Goal: Task Accomplishment & Management: Manage account settings

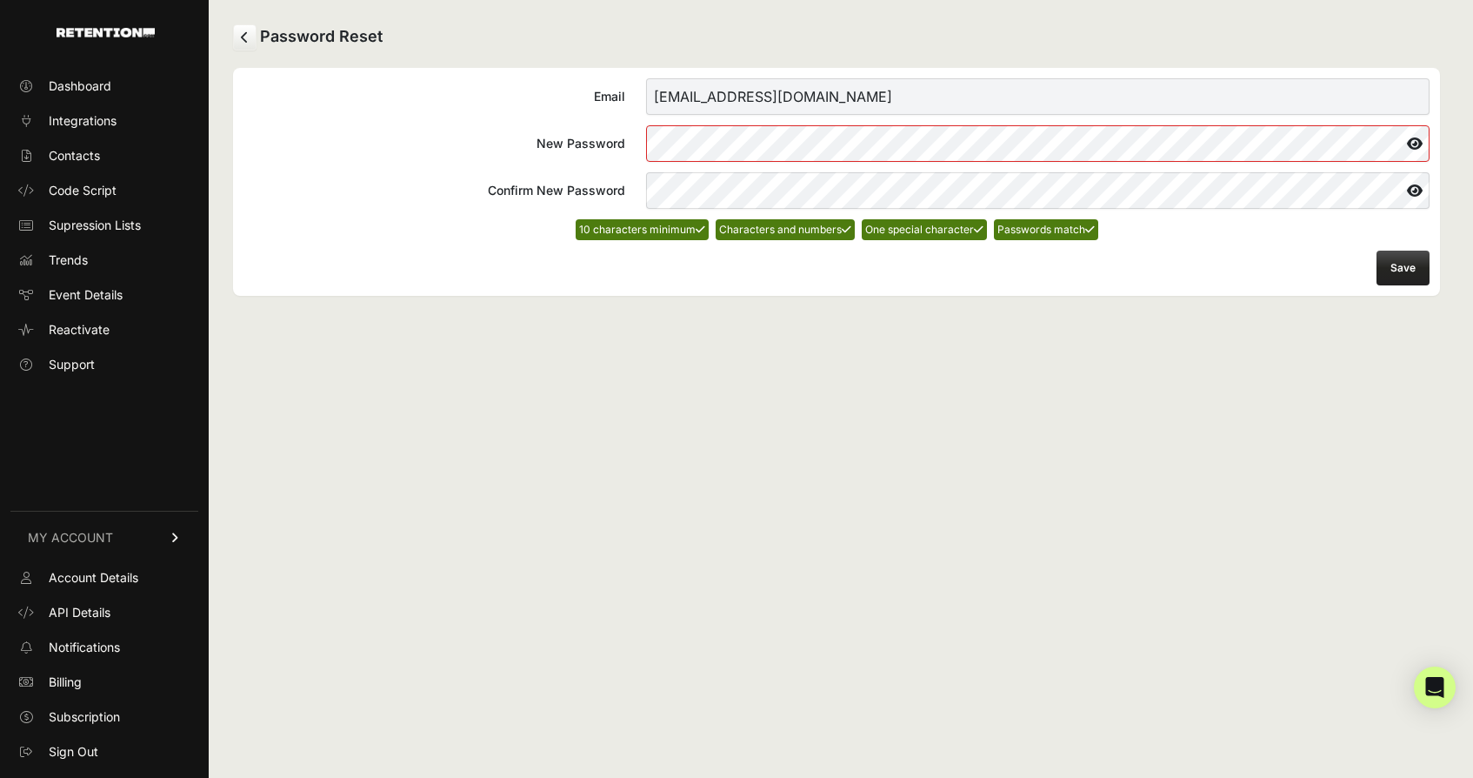
click at [1399, 270] on button "Save" at bounding box center [1403, 267] width 53 height 35
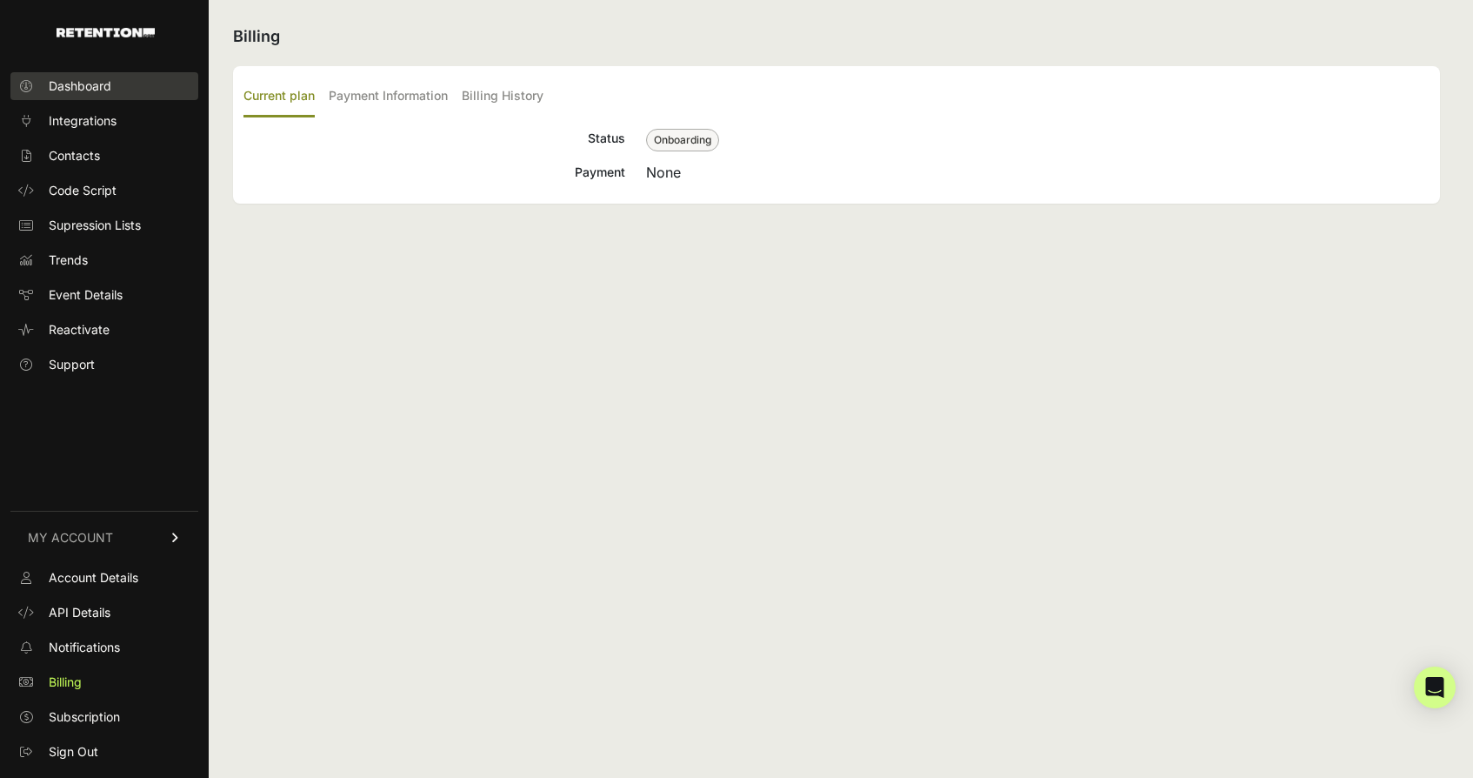
click at [93, 73] on link "Dashboard" at bounding box center [104, 86] width 188 height 28
